Goal: Information Seeking & Learning: Learn about a topic

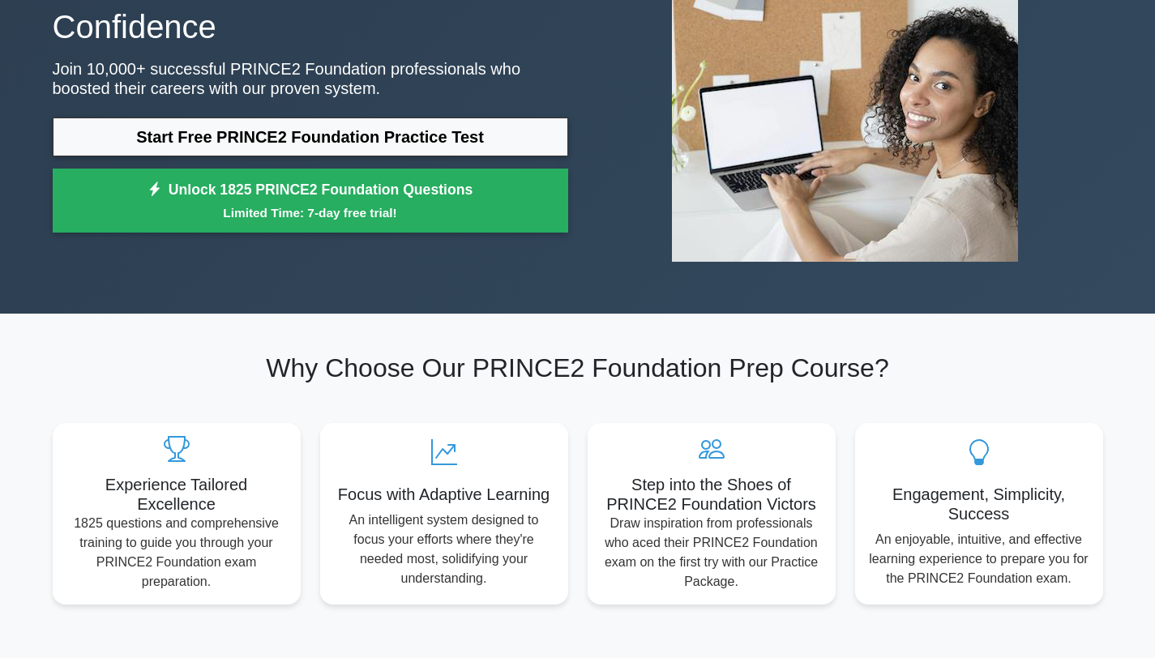
scroll to position [199, 0]
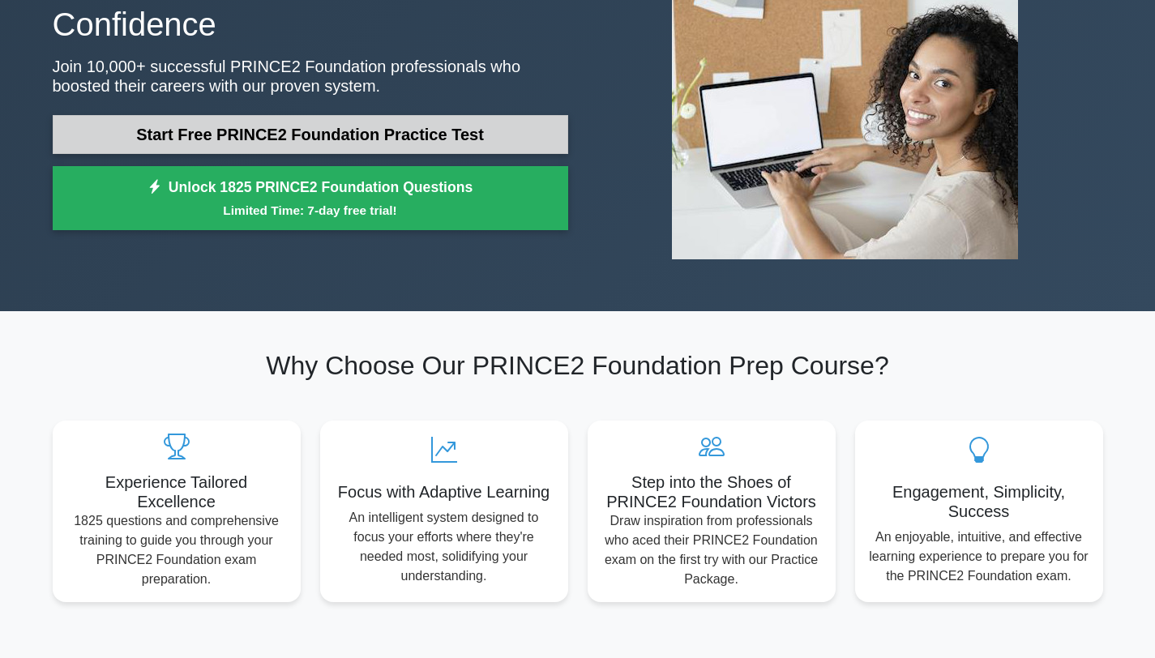
click at [372, 115] on link "Start Free PRINCE2 Foundation Practice Test" at bounding box center [310, 134] width 515 height 39
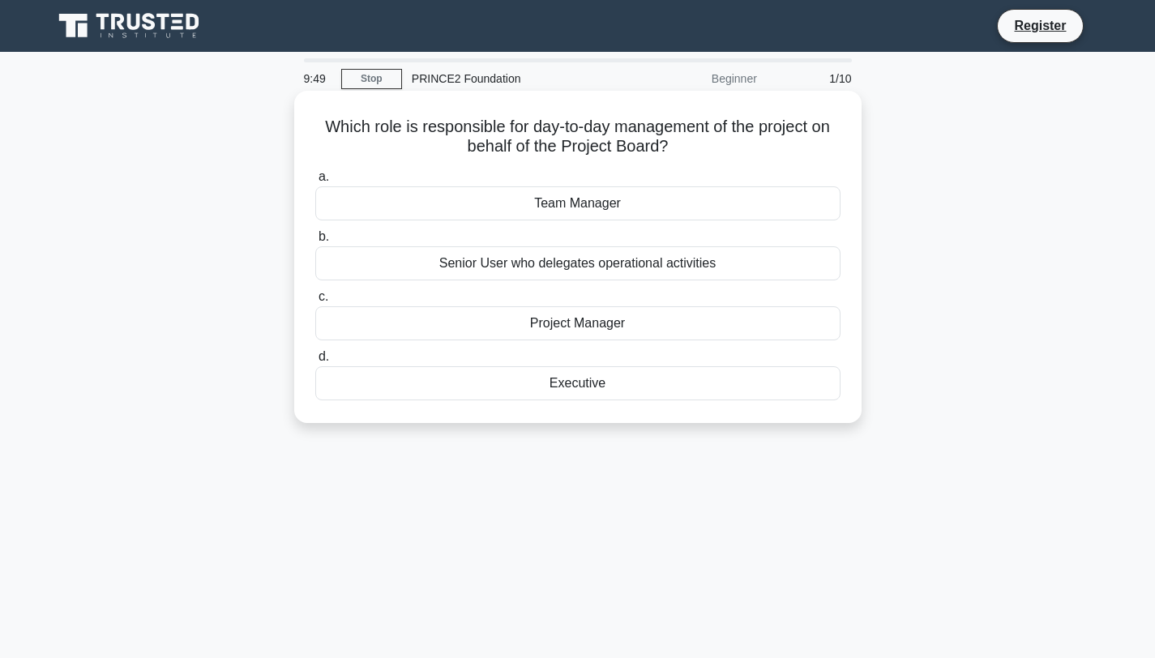
click at [602, 328] on div "Project Manager" at bounding box center [577, 323] width 525 height 34
click at [315, 302] on input "c. Project Manager" at bounding box center [315, 297] width 0 height 11
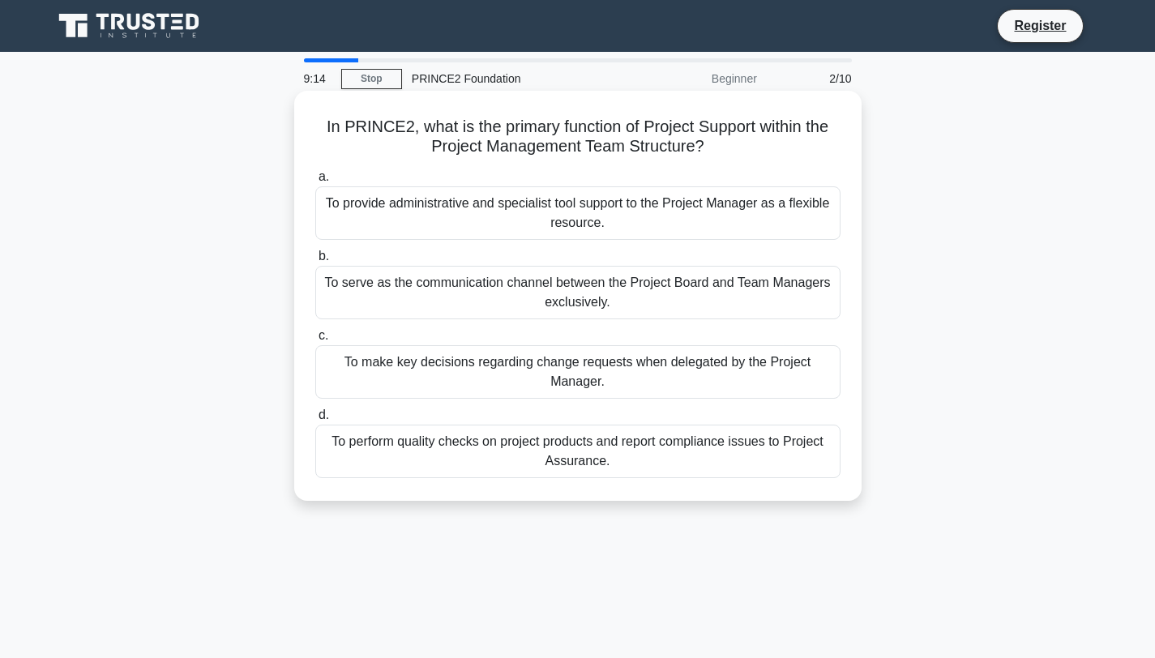
click at [571, 222] on div "To provide administrative and specialist tool support to the Project Manager as…" at bounding box center [577, 212] width 525 height 53
click at [315, 182] on input "a. To provide administrative and specialist tool support to the Project Manager…" at bounding box center [315, 177] width 0 height 11
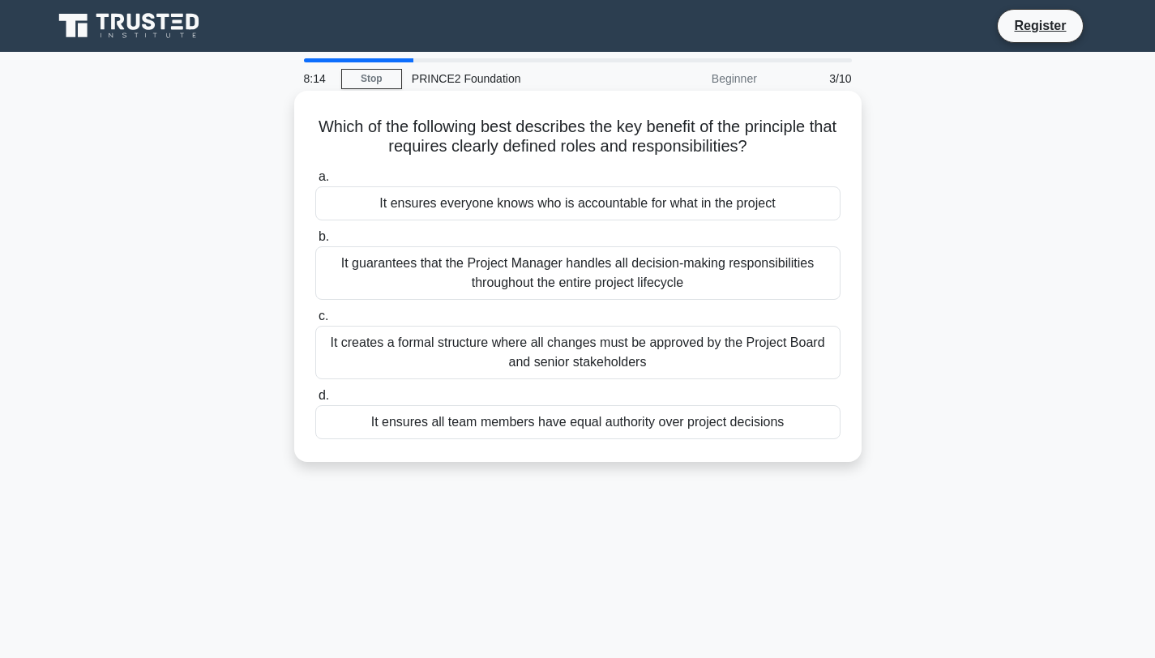
click at [729, 211] on div "It ensures everyone knows who is accountable for what in the project" at bounding box center [577, 203] width 525 height 34
click at [315, 182] on input "a. It ensures everyone knows who is accountable for what in the project" at bounding box center [315, 177] width 0 height 11
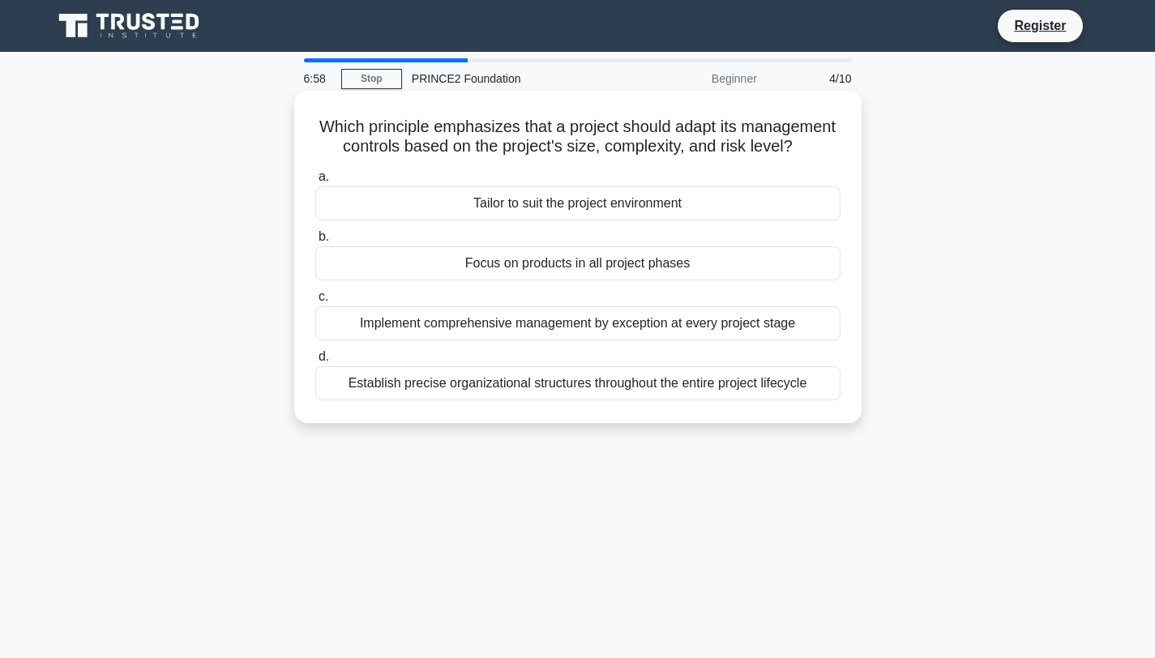
click at [660, 388] on div "Establish precise organizational structures throughout the entire project lifec…" at bounding box center [577, 383] width 525 height 34
click at [315, 362] on input "d. Establish precise organizational structures throughout the entire project li…" at bounding box center [315, 357] width 0 height 11
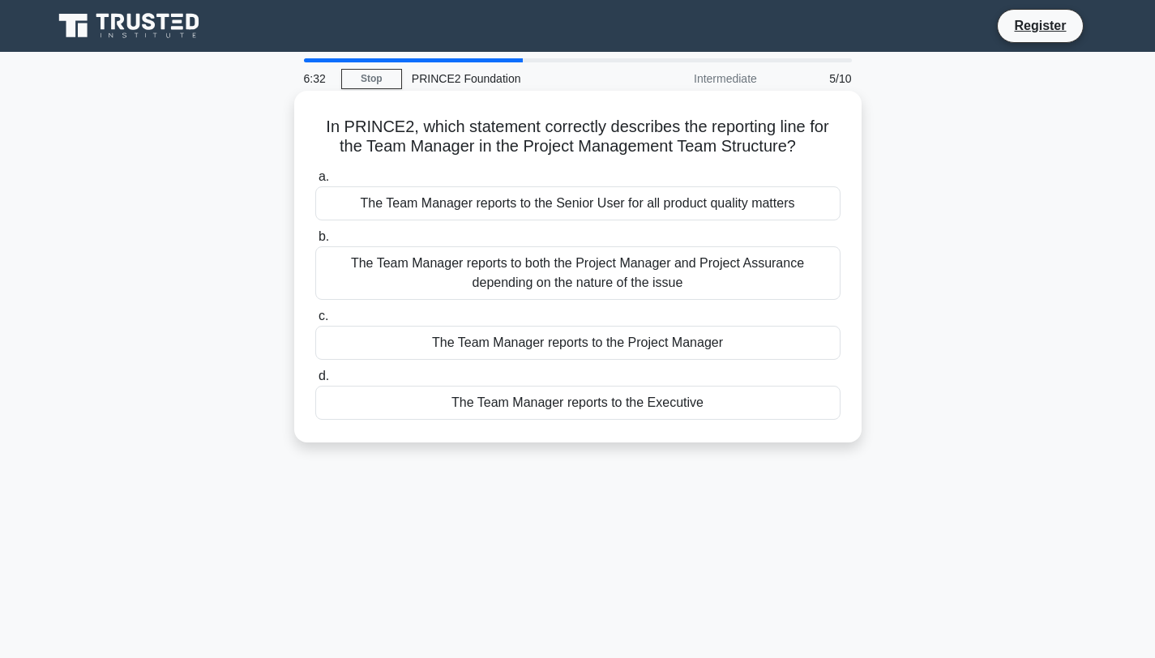
click at [674, 343] on div "The Team Manager reports to the Project Manager" at bounding box center [577, 343] width 525 height 34
click at [315, 322] on input "c. The Team Manager reports to the Project Manager" at bounding box center [315, 316] width 0 height 11
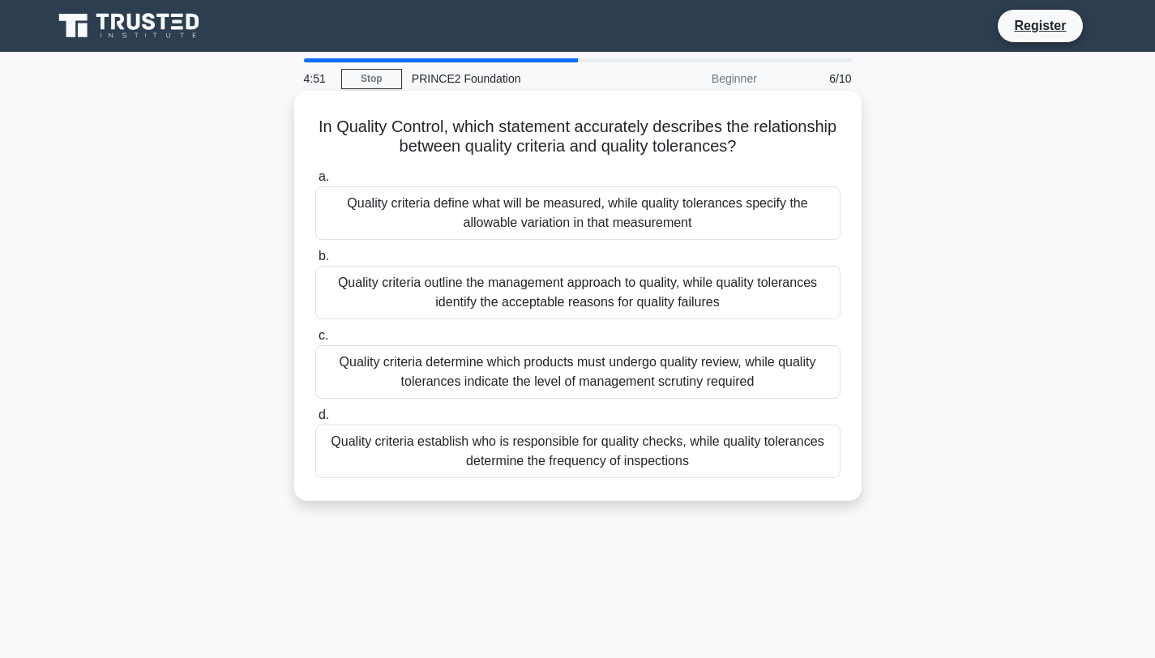
click at [588, 220] on div "Quality criteria define what will be measured, while quality tolerances specify…" at bounding box center [577, 212] width 525 height 53
click at [315, 182] on input "a. Quality criteria define what will be measured, while quality tolerances spec…" at bounding box center [315, 177] width 0 height 11
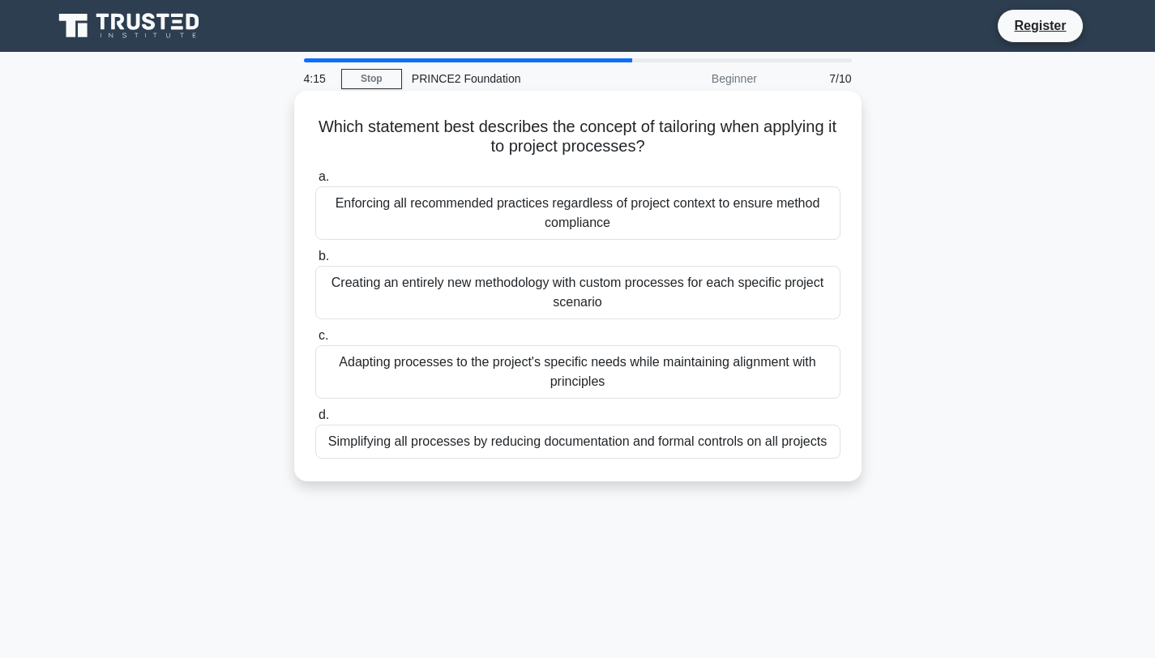
click at [611, 444] on div "Simplifying all processes by reducing documentation and formal controls on all …" at bounding box center [577, 442] width 525 height 34
click at [315, 421] on input "d. Simplifying all processes by reducing documentation and formal controls on a…" at bounding box center [315, 415] width 0 height 11
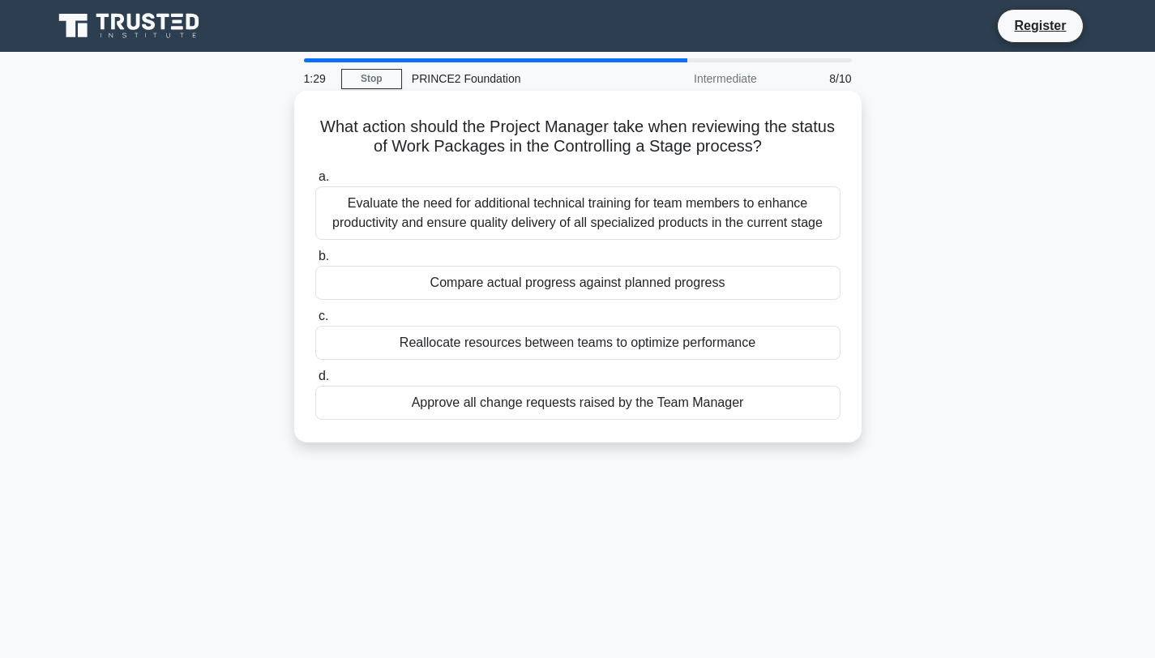
click at [684, 216] on div "Evaluate the need for additional technical training for team members to enhance…" at bounding box center [577, 212] width 525 height 53
click at [315, 182] on input "a. Evaluate the need for additional technical training for team members to enha…" at bounding box center [315, 177] width 0 height 11
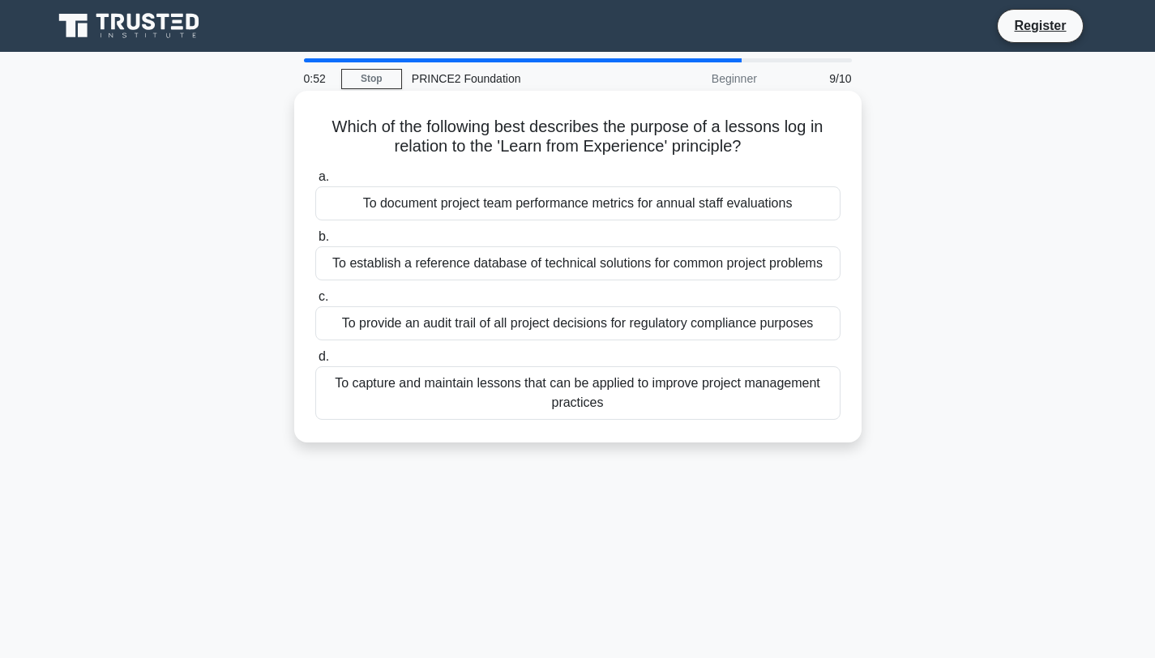
click at [627, 398] on div "To capture and maintain lessons that can be applied to improve project manageme…" at bounding box center [577, 392] width 525 height 53
click at [315, 362] on input "d. To capture and maintain lessons that can be applied to improve project manag…" at bounding box center [315, 357] width 0 height 11
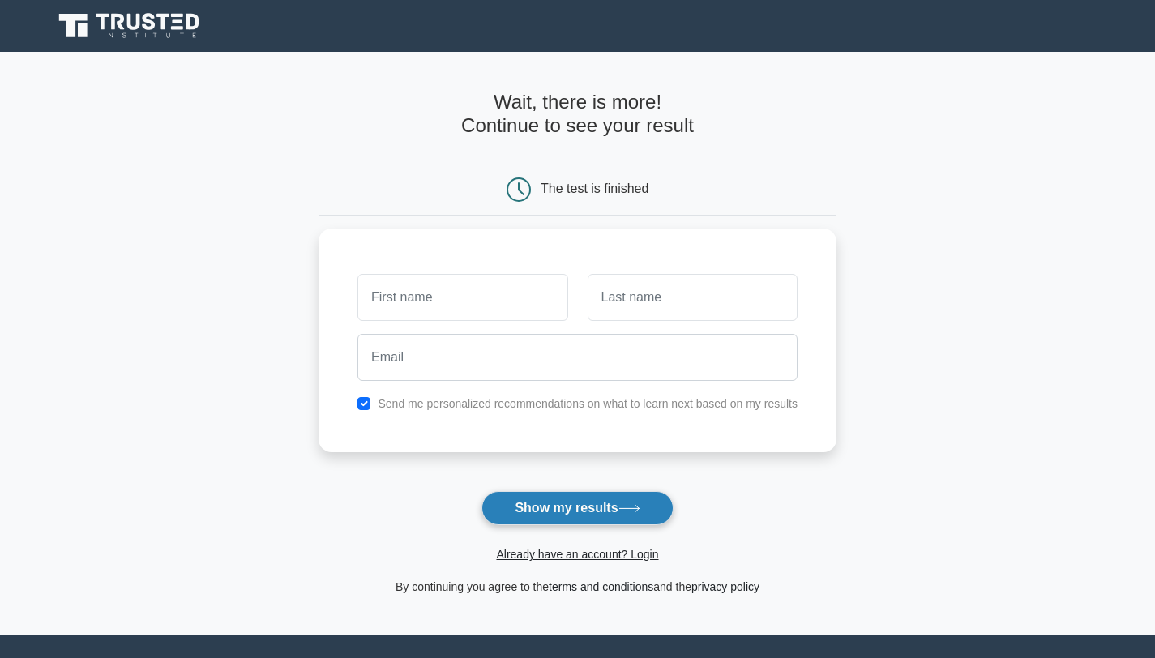
click at [559, 512] on button "Show my results" at bounding box center [576, 508] width 191 height 34
click at [767, 111] on h4 "Wait, there is more! Continue to see your result" at bounding box center [578, 114] width 518 height 47
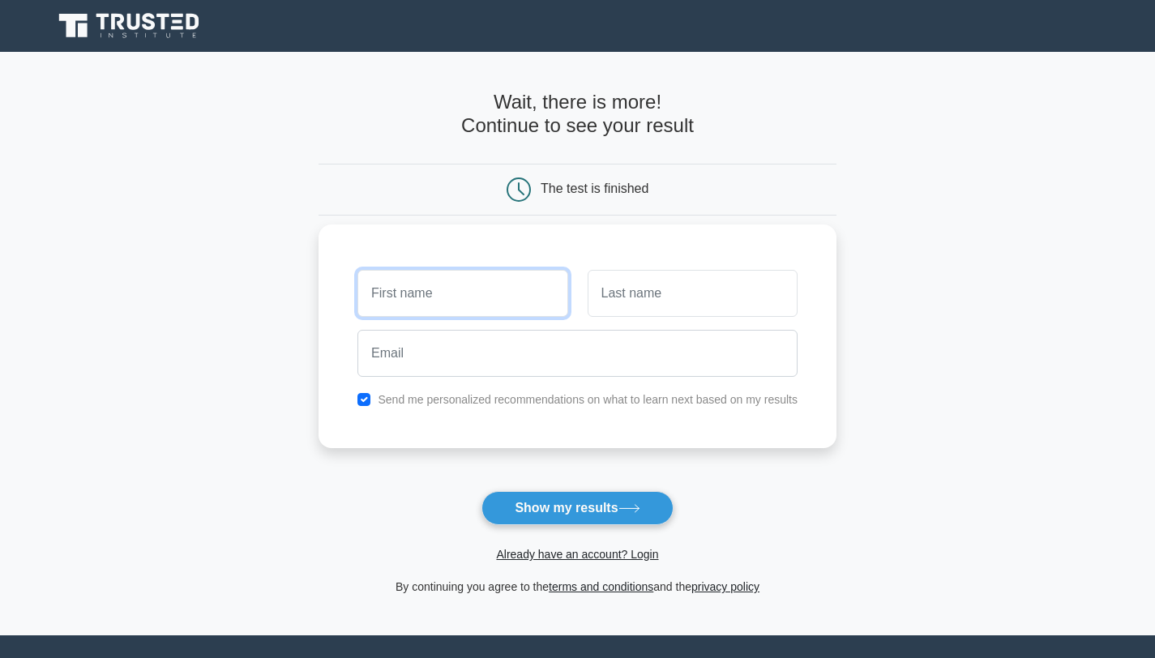
click at [444, 301] on input "text" at bounding box center [462, 293] width 210 height 47
type input "aminul"
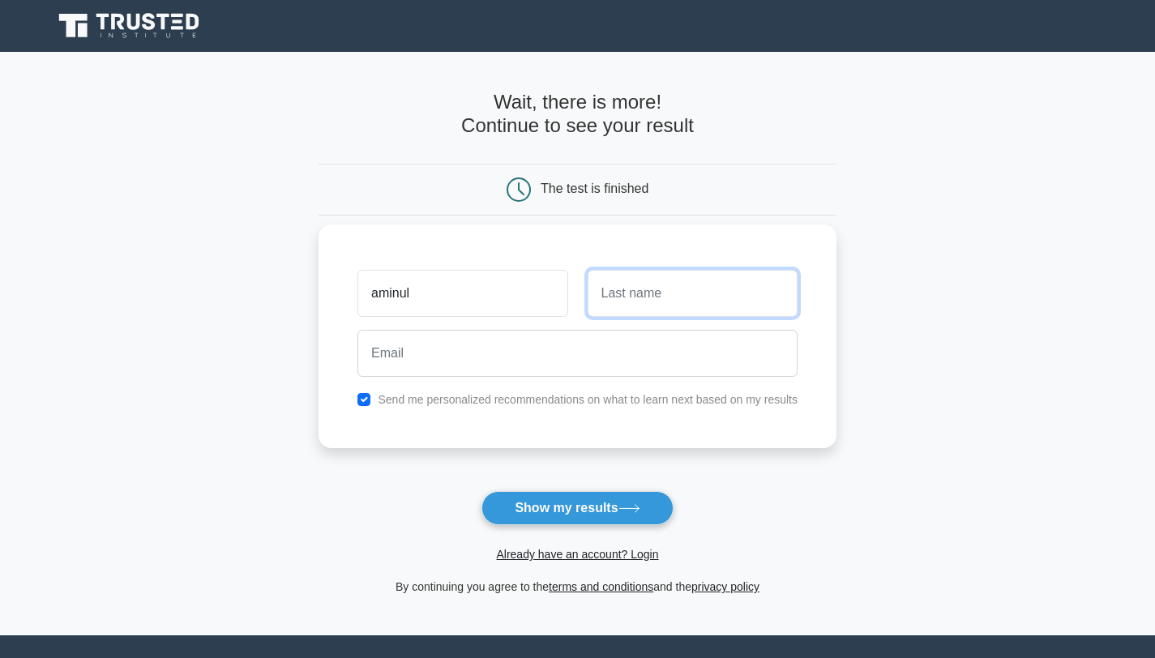
click at [647, 290] on input "text" at bounding box center [693, 293] width 210 height 47
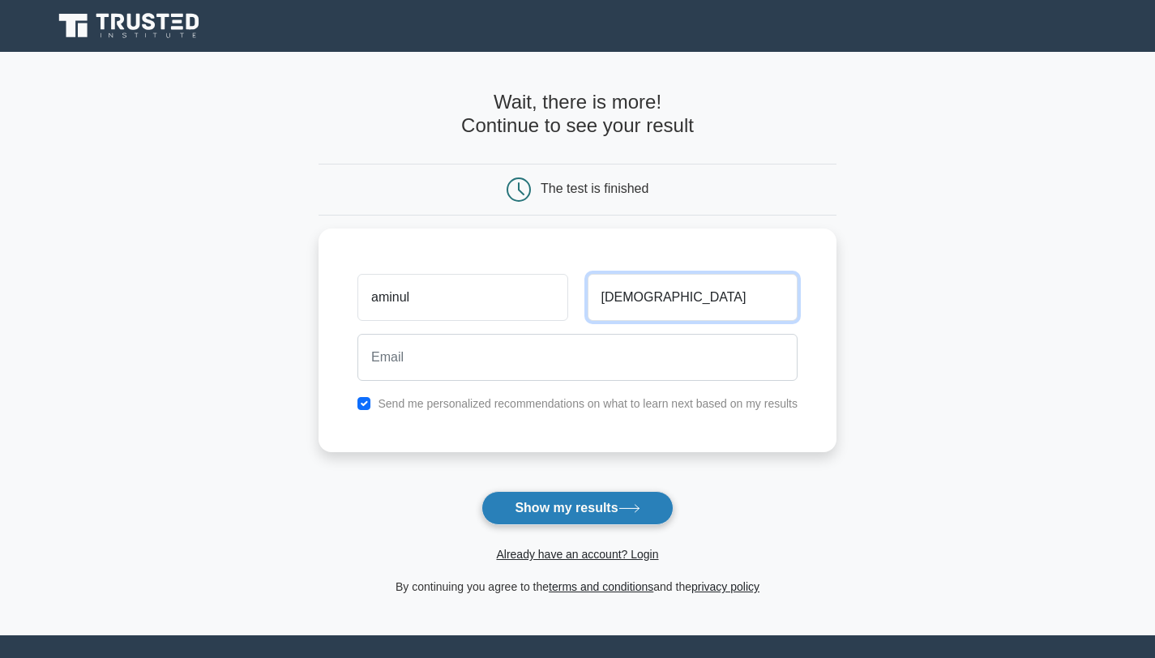
type input "islam"
click at [597, 507] on button "Show my results" at bounding box center [576, 508] width 191 height 34
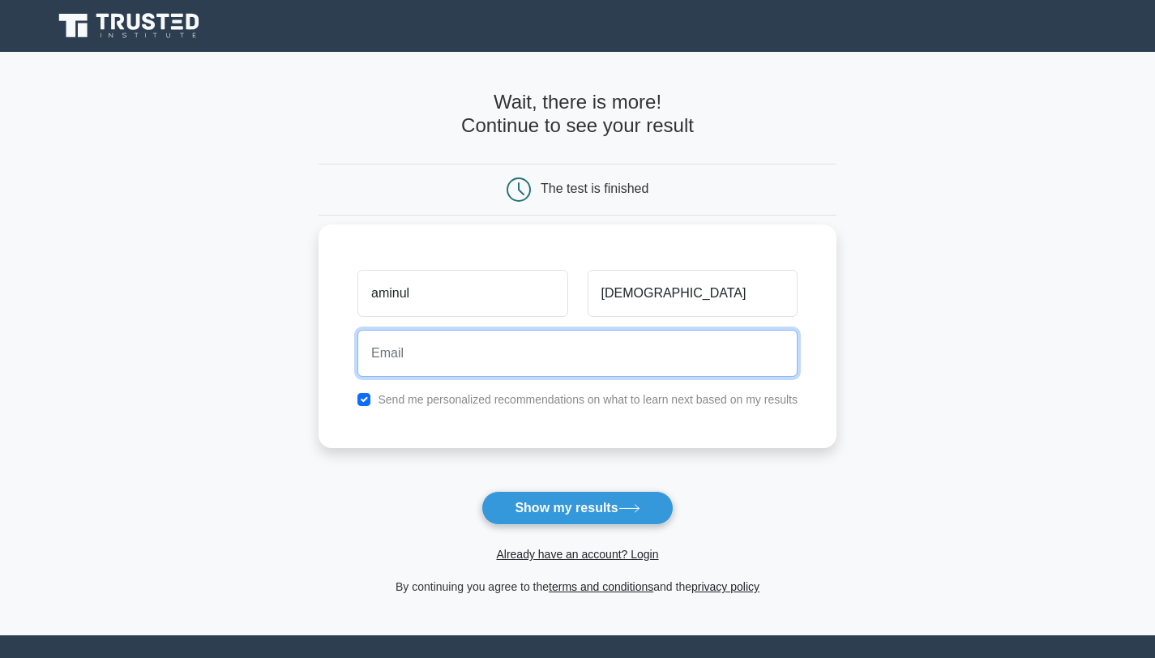
click at [553, 353] on input "email" at bounding box center [577, 353] width 440 height 47
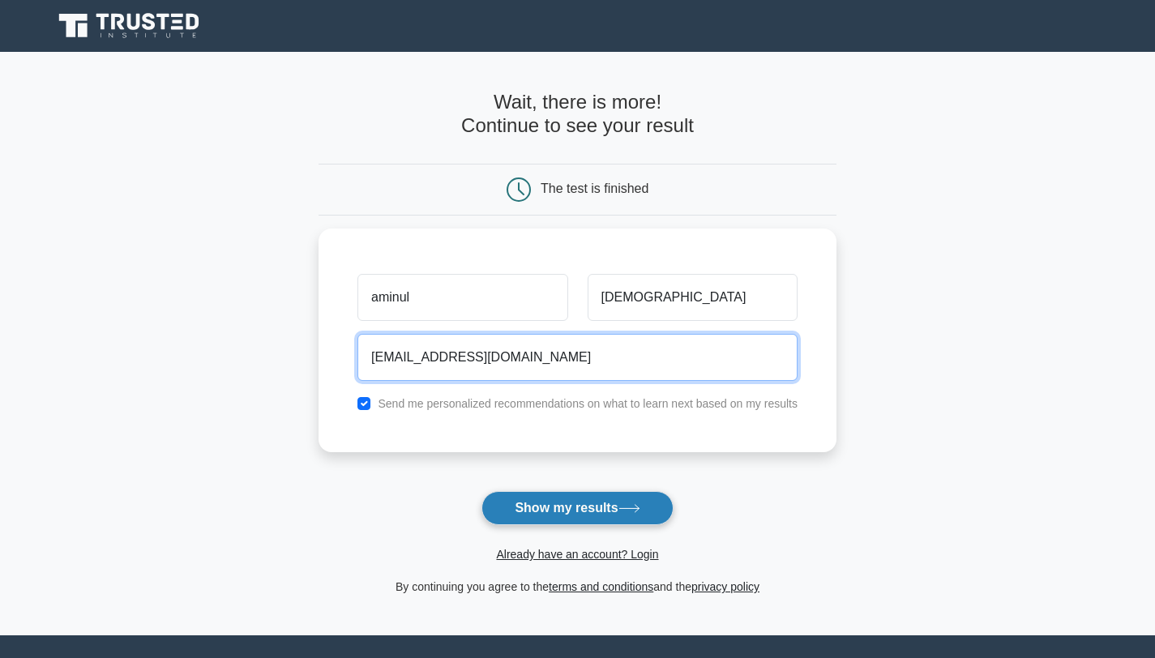
type input "aminulshohag09@yahoo.com"
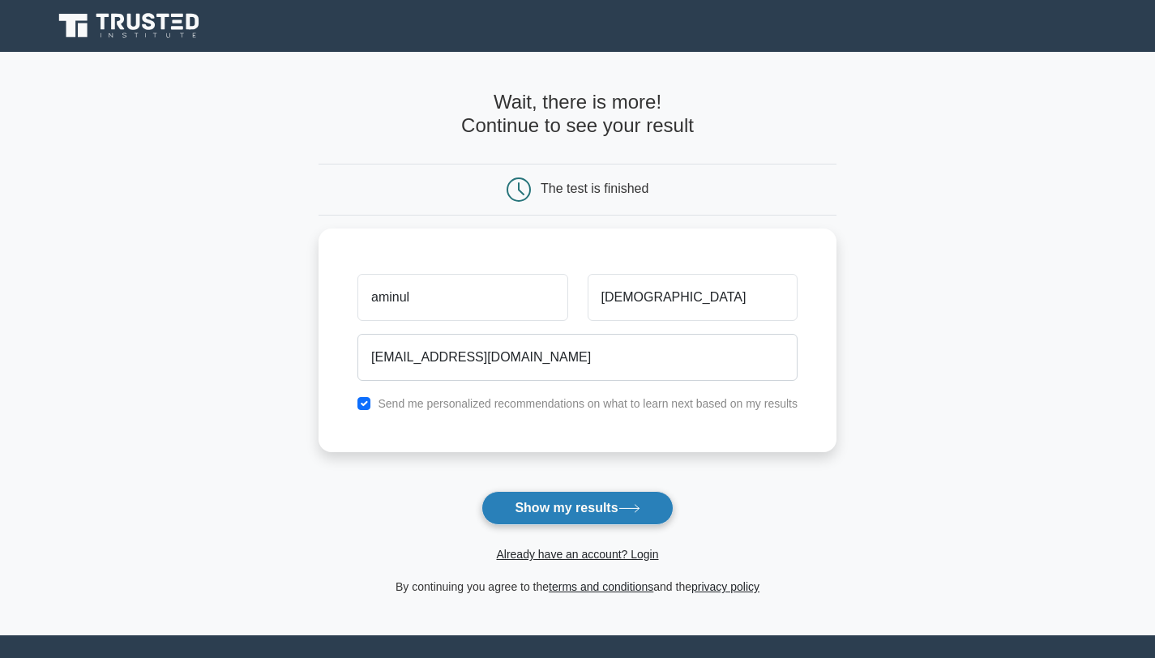
click at [578, 510] on button "Show my results" at bounding box center [576, 508] width 191 height 34
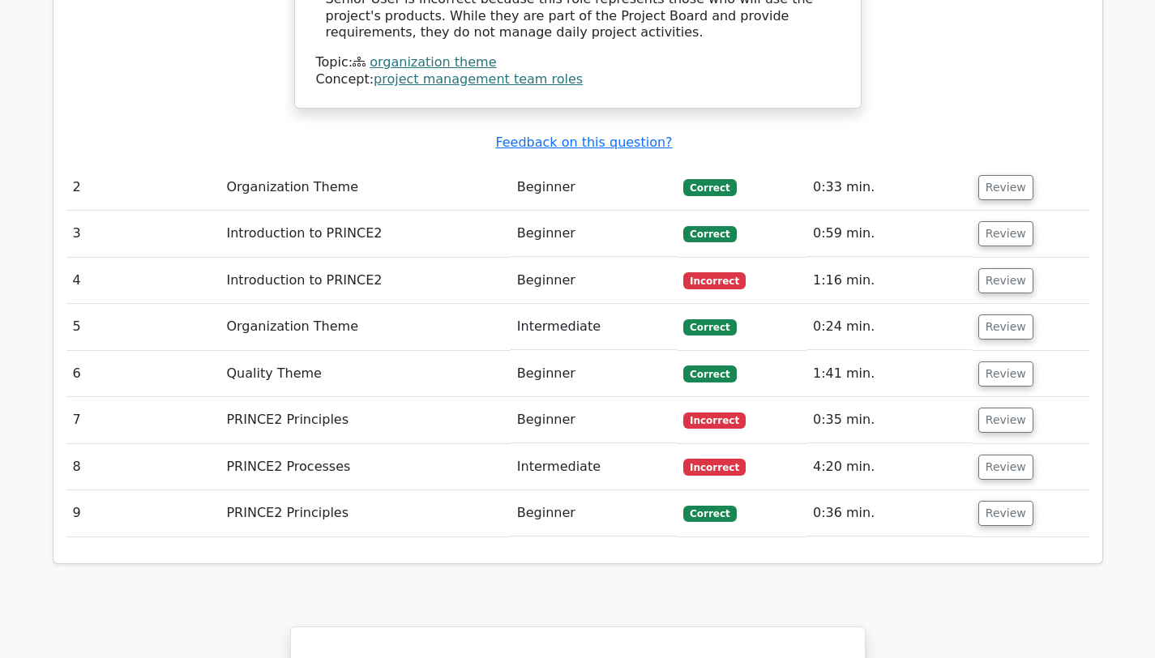
scroll to position [1946, 0]
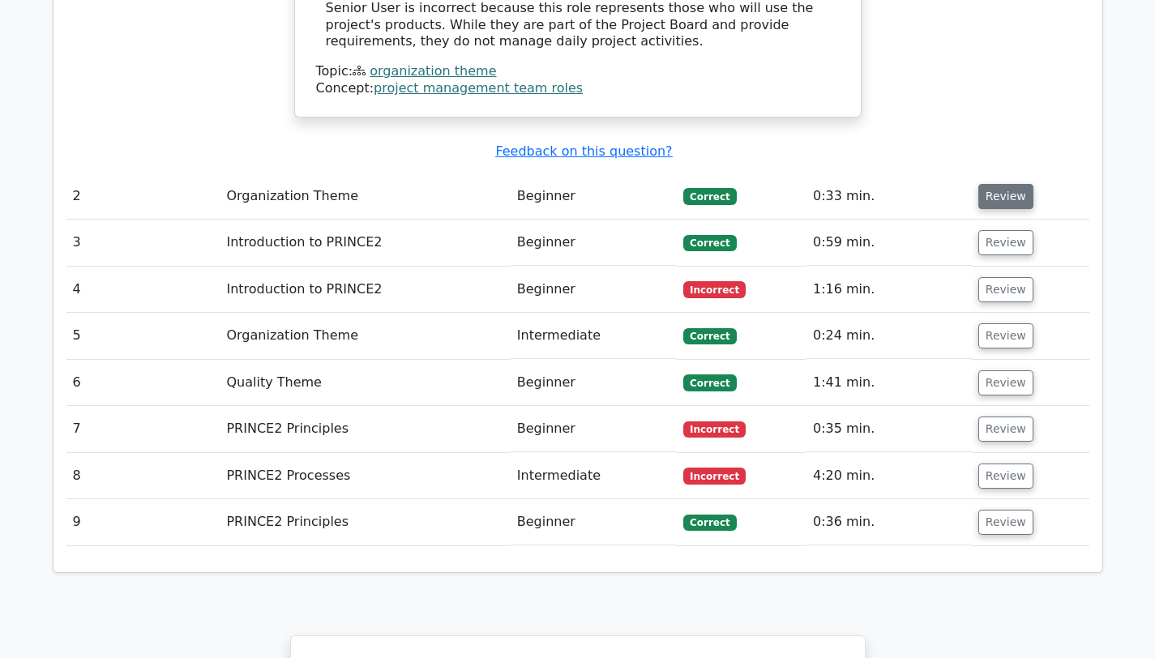
click at [1007, 184] on button "Review" at bounding box center [1005, 196] width 55 height 25
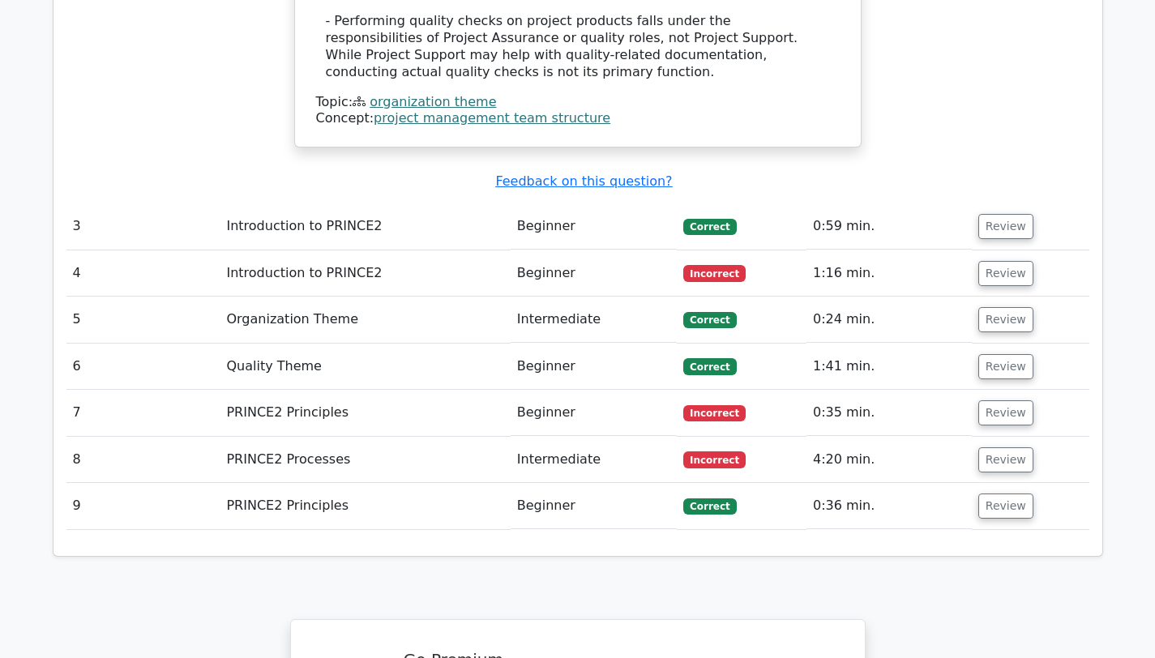
scroll to position [2892, 0]
click at [990, 260] on button "Review" at bounding box center [1005, 272] width 55 height 25
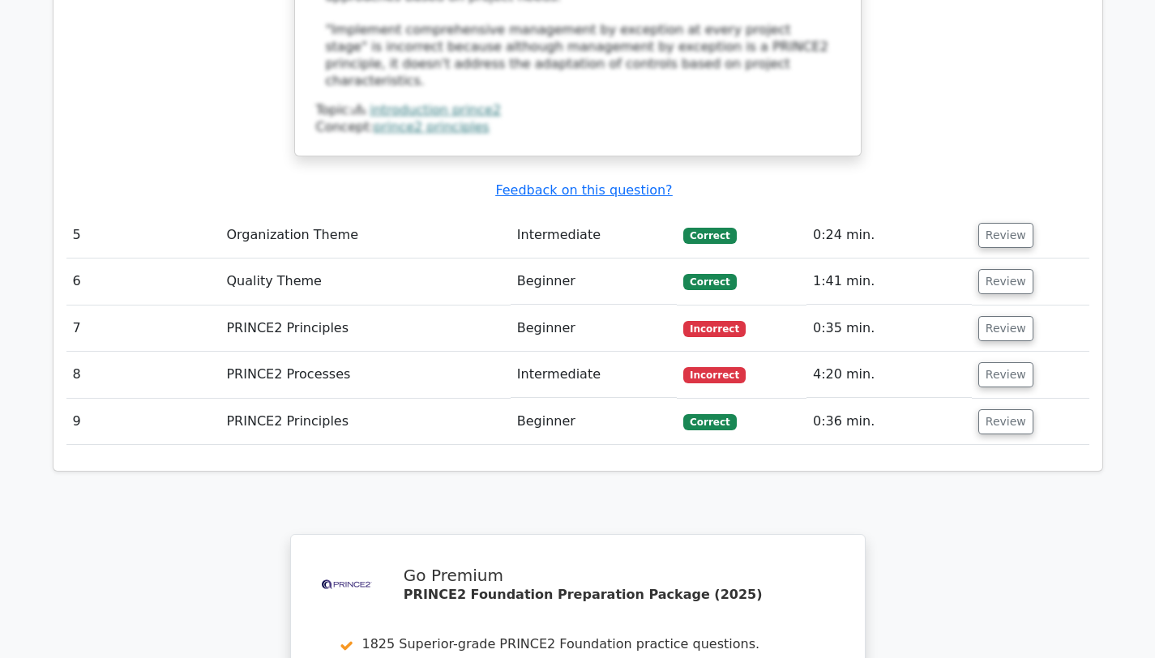
scroll to position [3855, 0]
click at [992, 318] on button "Review" at bounding box center [1005, 330] width 55 height 25
